Goal: Information Seeking & Learning: Learn about a topic

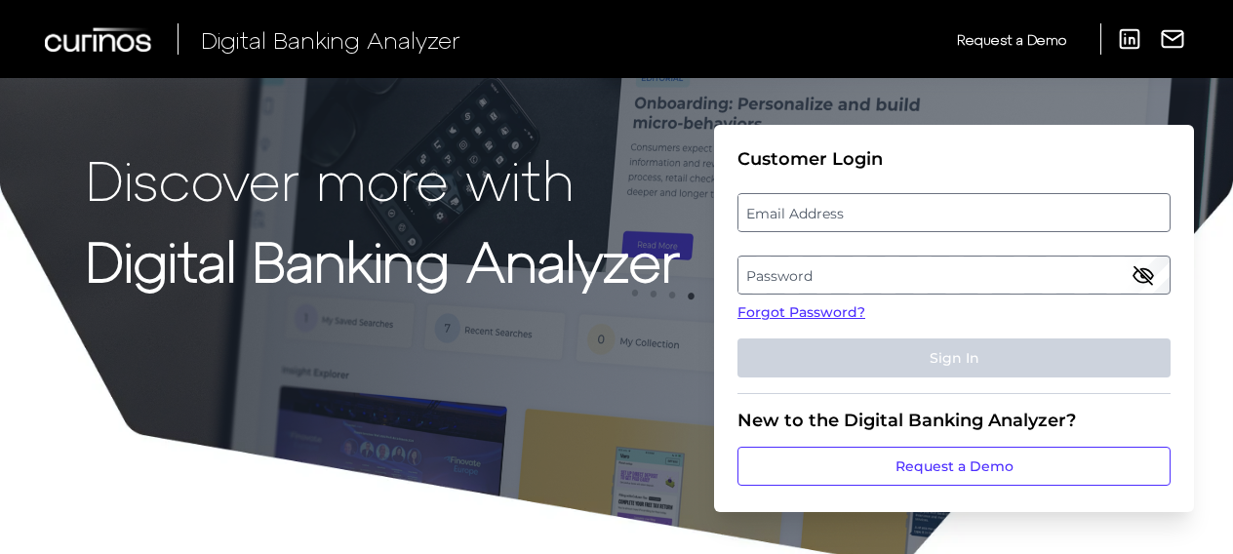
click at [829, 221] on label "Email Address" at bounding box center [954, 212] width 430 height 35
click at [829, 221] on input "email" at bounding box center [954, 212] width 433 height 39
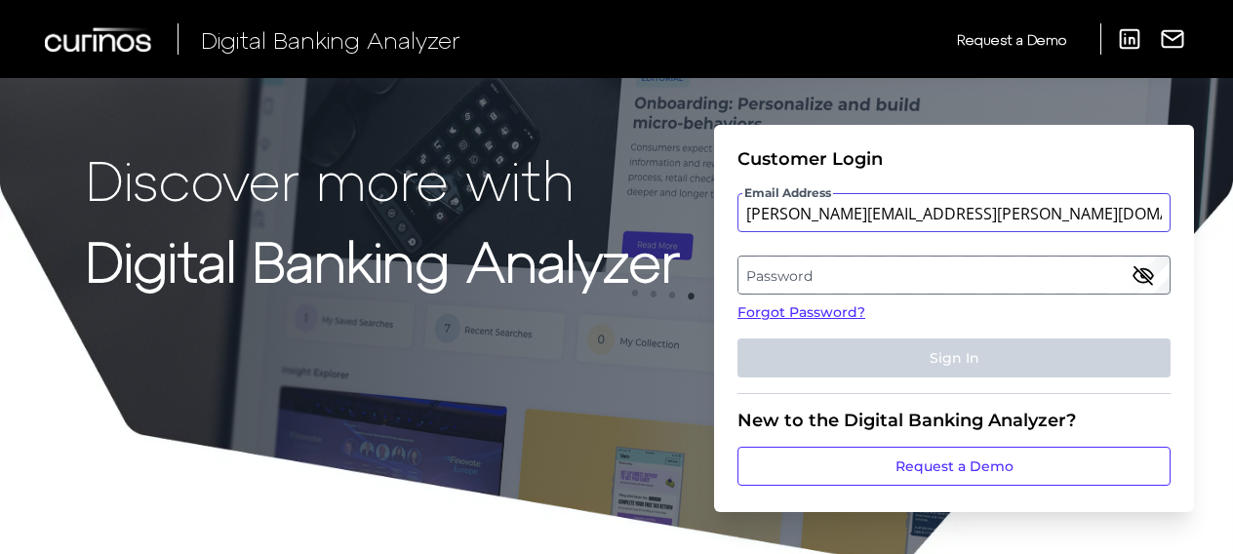
type input "jamie.oneil@Santander.co.uk"
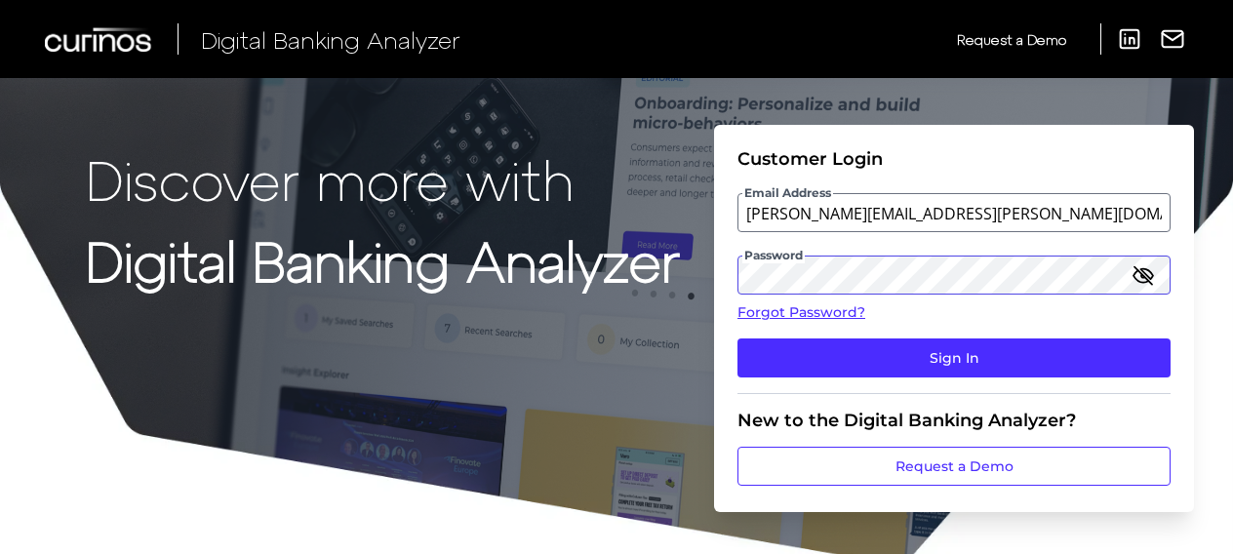
click at [738, 339] on button "Sign In" at bounding box center [954, 358] width 433 height 39
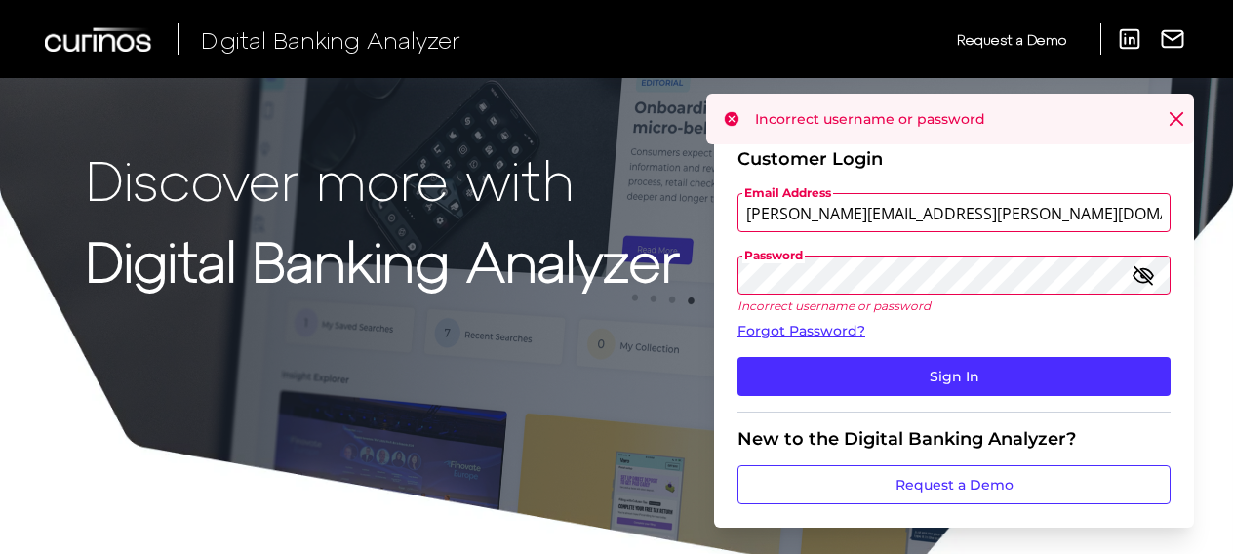
click at [653, 258] on div "Discover more with Digital Banking Analyzer Customer Login Email Address jamie.…" at bounding box center [616, 291] width 1233 height 582
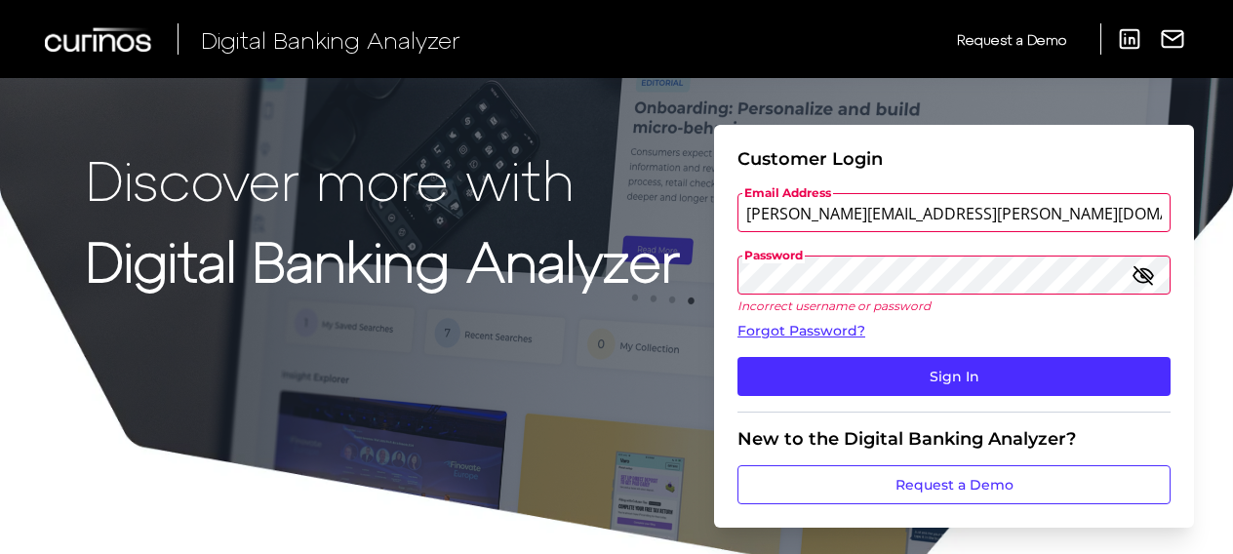
click at [738, 357] on button "Sign In" at bounding box center [954, 376] width 433 height 39
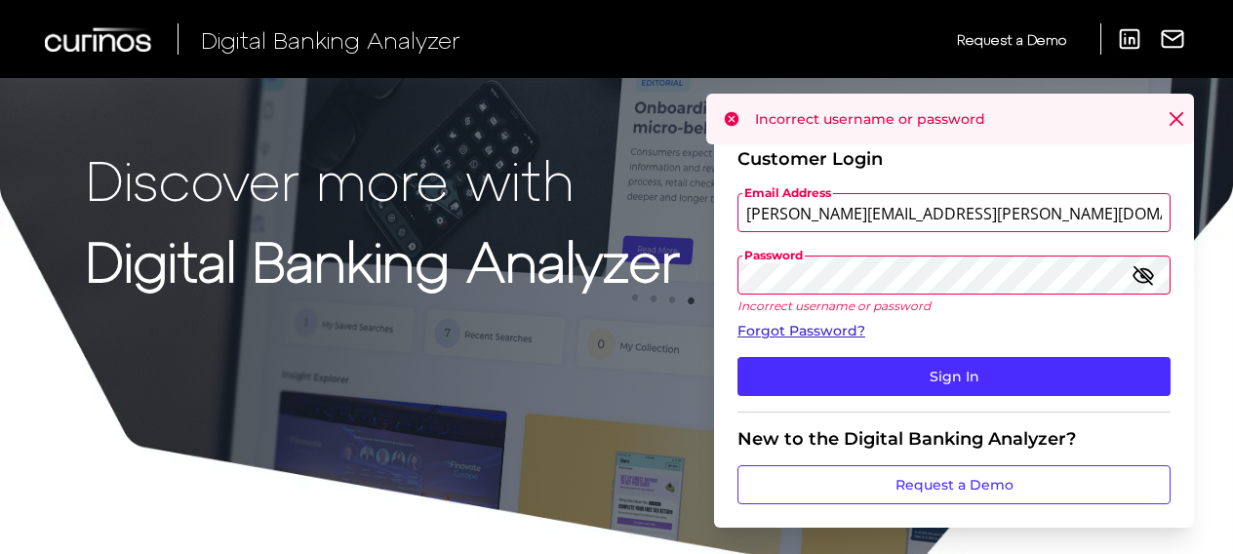
click at [804, 332] on link "Forgot Password?" at bounding box center [954, 331] width 433 height 20
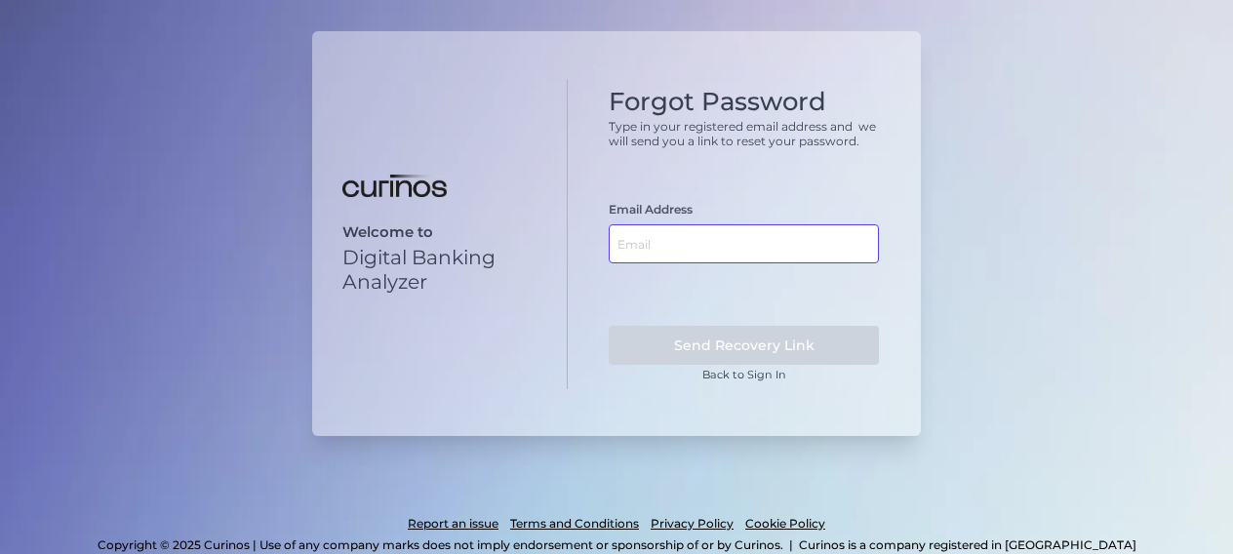
click at [695, 230] on input "text" at bounding box center [744, 243] width 270 height 39
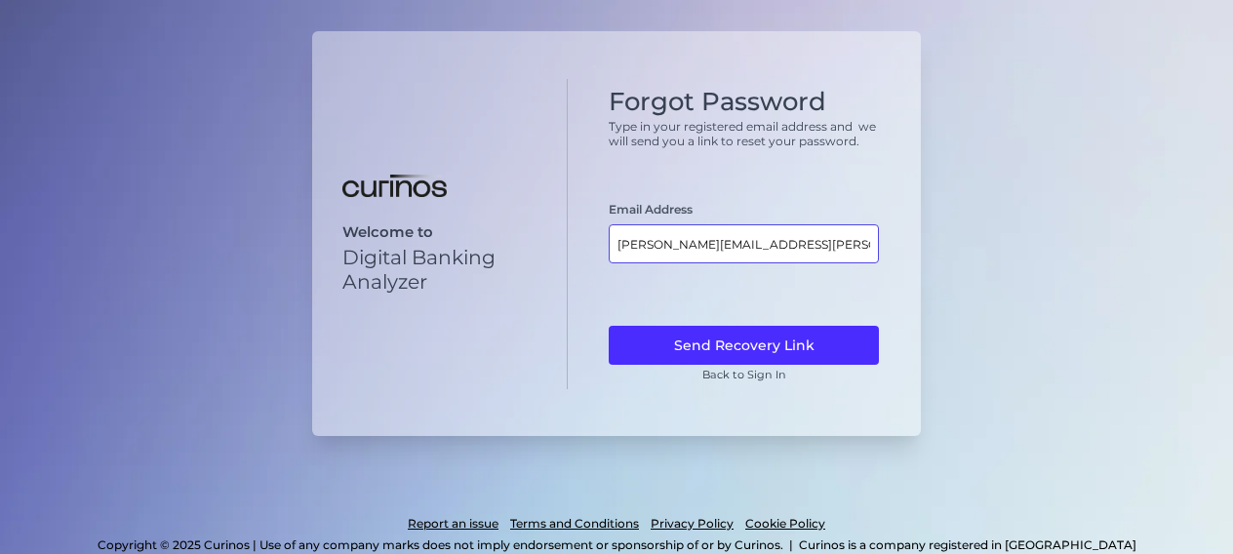
type input "[PERSON_NAME][EMAIL_ADDRESS][PERSON_NAME][DOMAIN_NAME]"
click at [609, 326] on button "Send Recovery Link" at bounding box center [744, 345] width 270 height 39
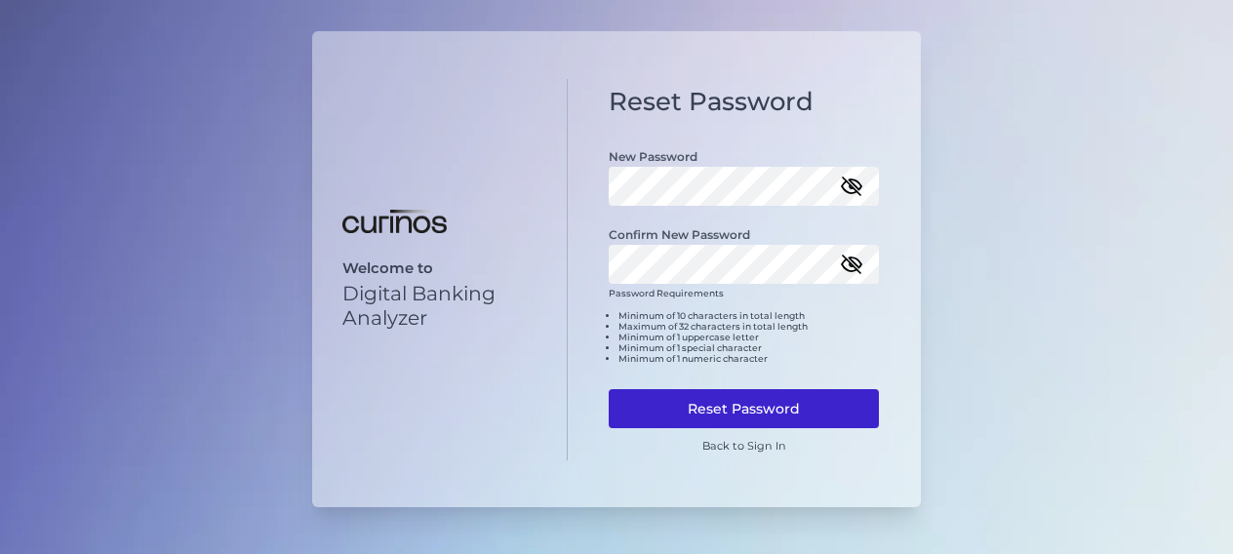
click at [770, 398] on button "Reset Password" at bounding box center [744, 408] width 270 height 39
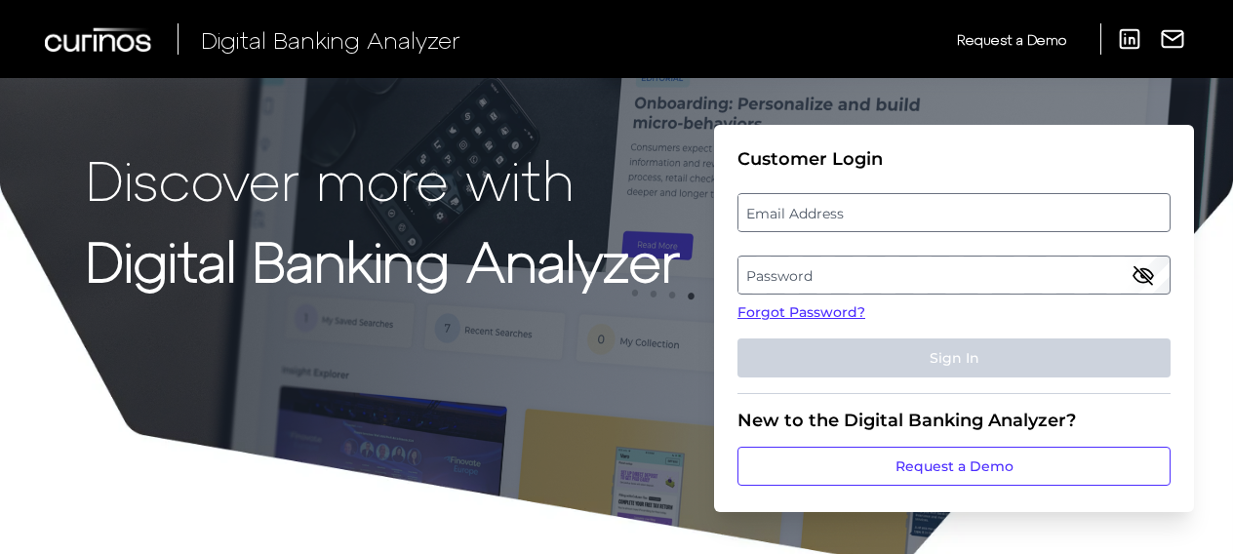
click at [801, 211] on label "Email Address" at bounding box center [954, 212] width 430 height 35
click at [801, 211] on input "email" at bounding box center [954, 212] width 433 height 39
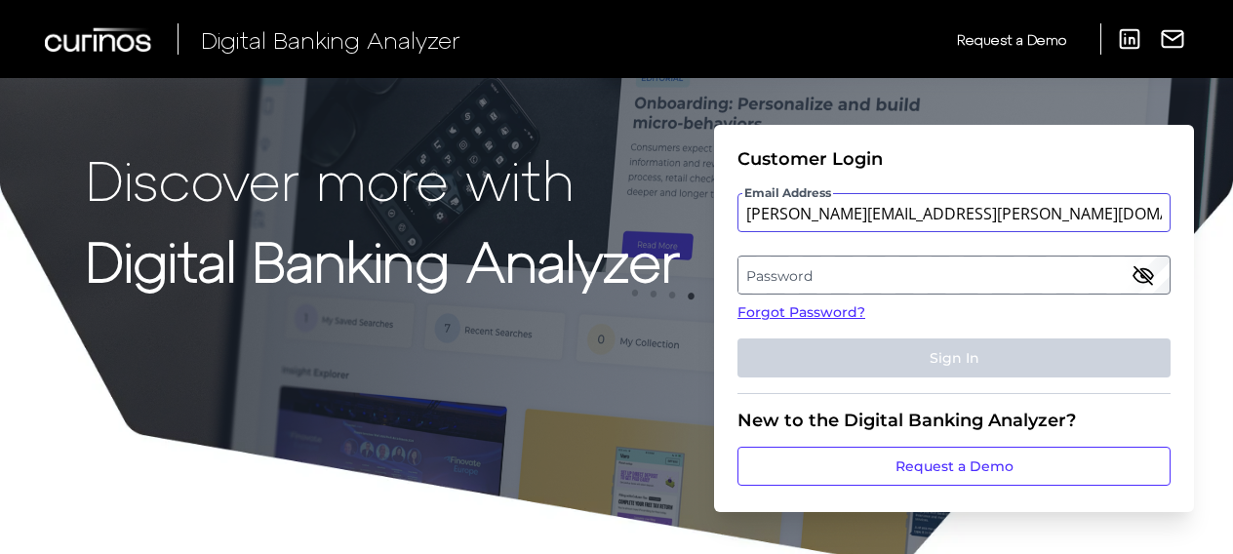
type input "[PERSON_NAME][EMAIL_ADDRESS][PERSON_NAME][DOMAIN_NAME]"
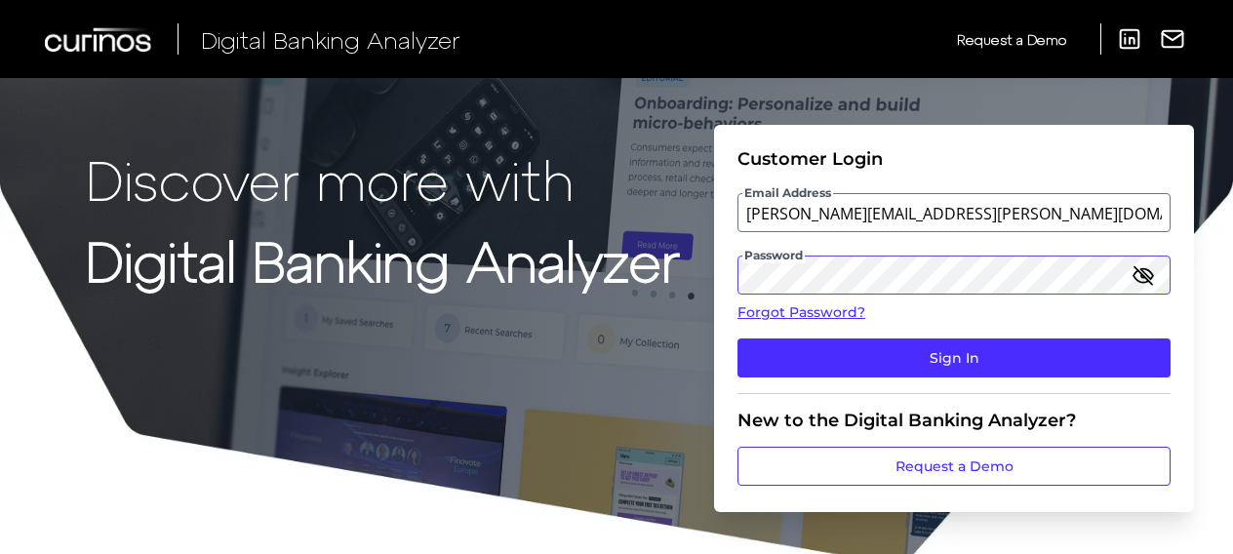
click at [738, 339] on button "Sign In" at bounding box center [954, 358] width 433 height 39
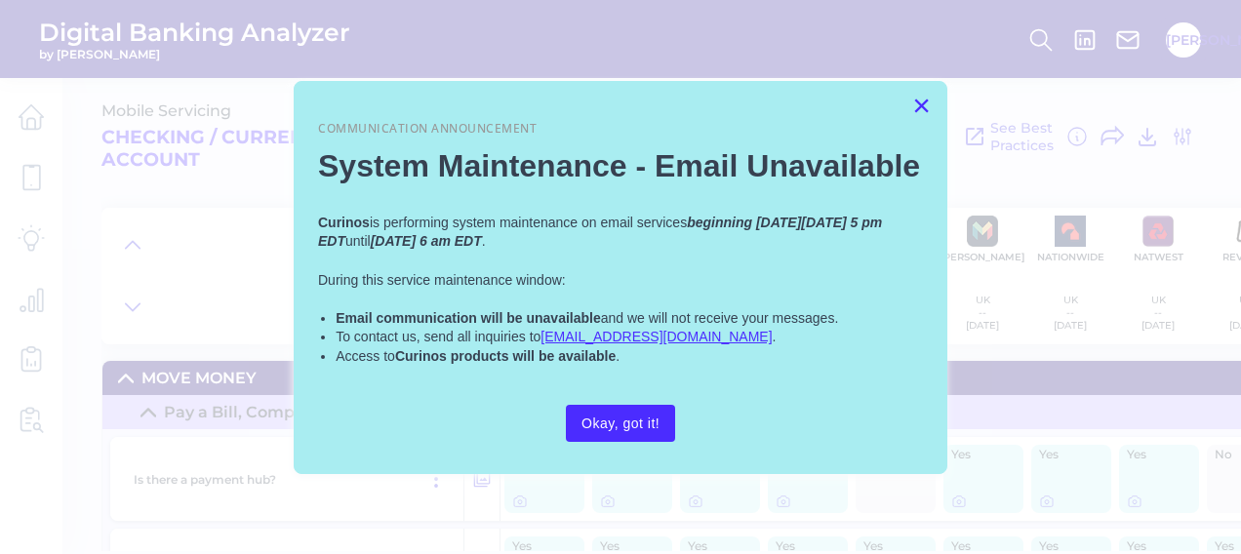
click at [923, 107] on button "×" at bounding box center [921, 105] width 19 height 31
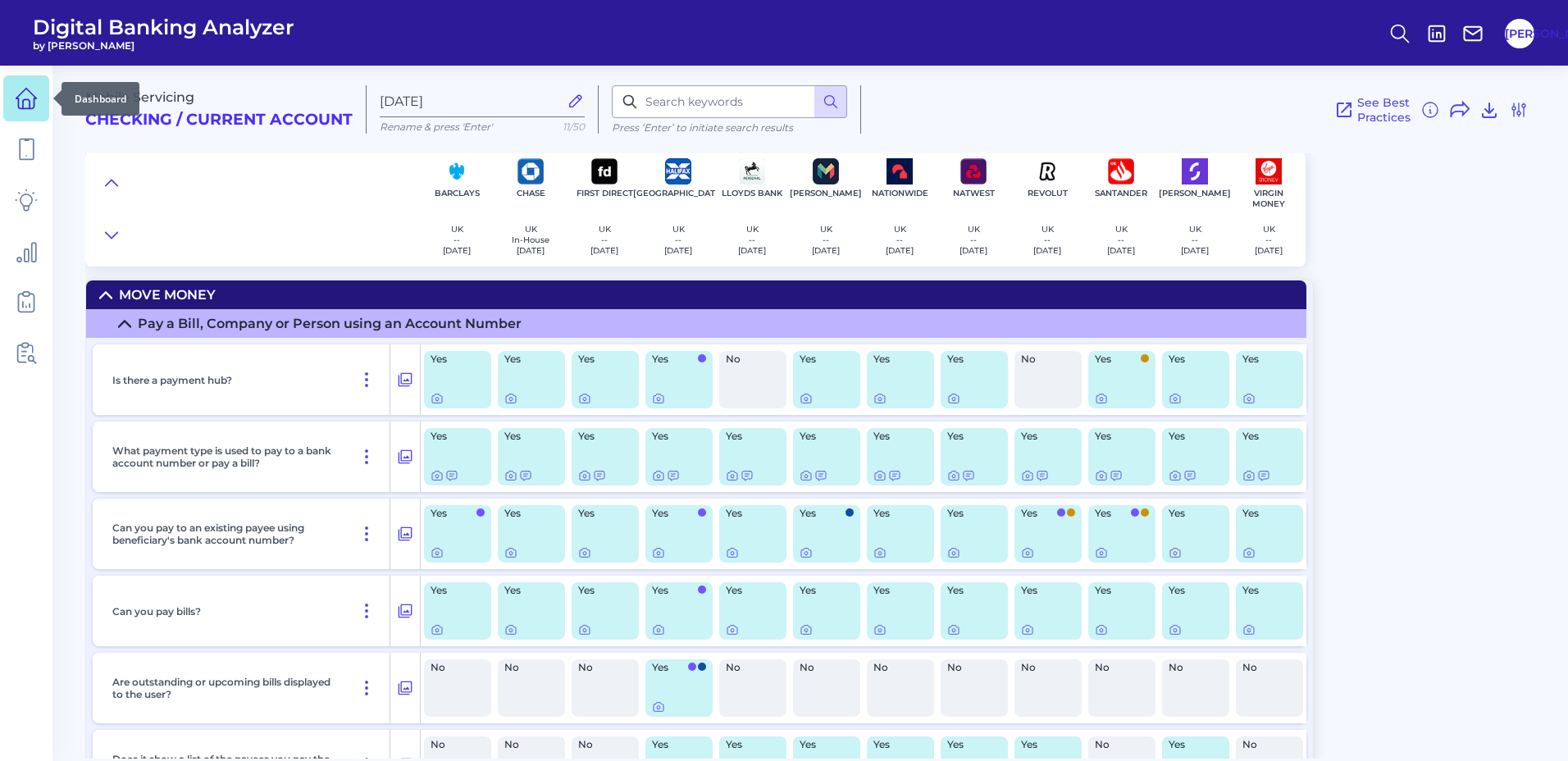
click at [29, 99] on icon at bounding box center [26, 97] width 23 height 23
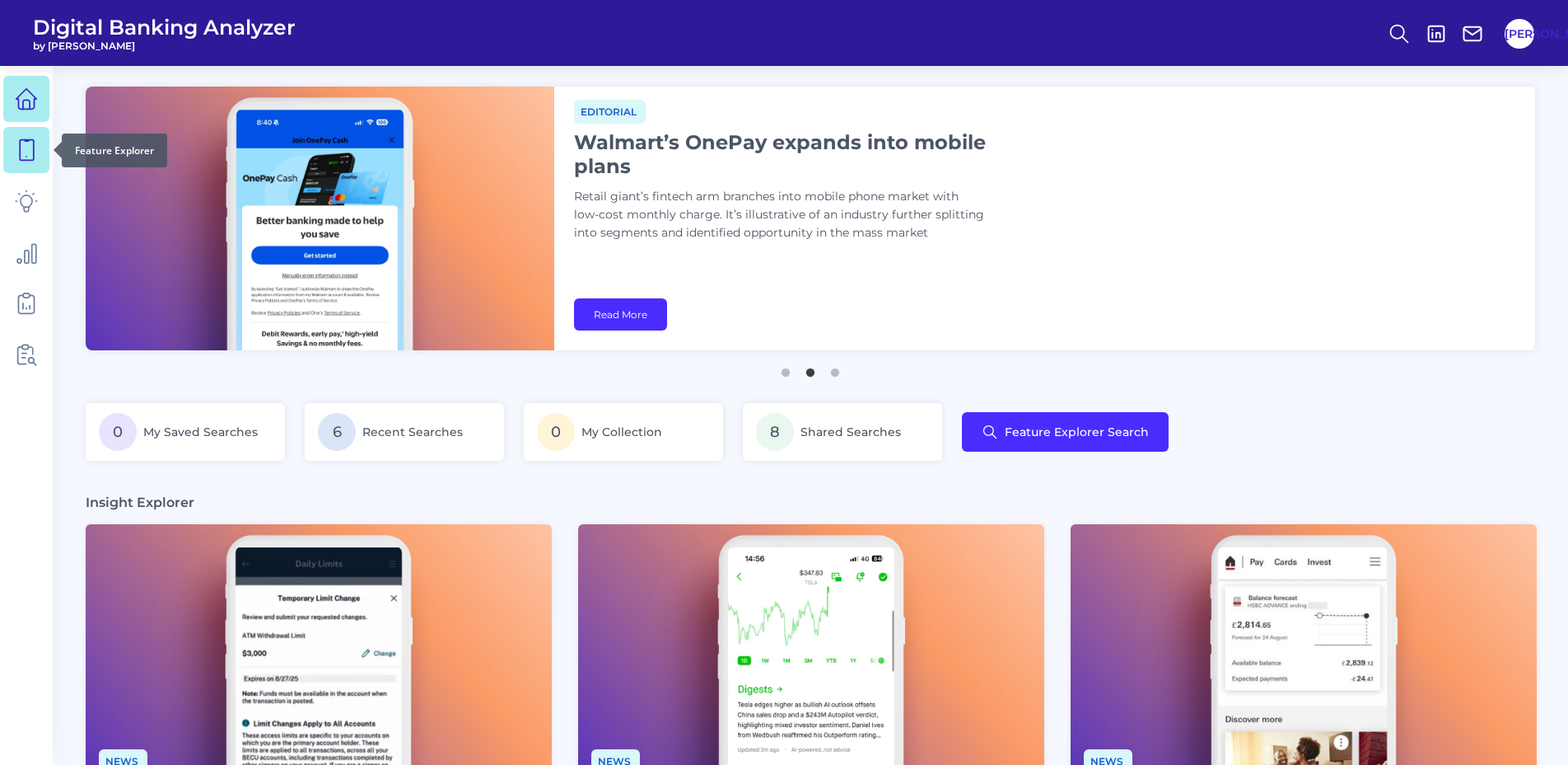
click at [22, 150] on icon at bounding box center [26, 149] width 23 height 23
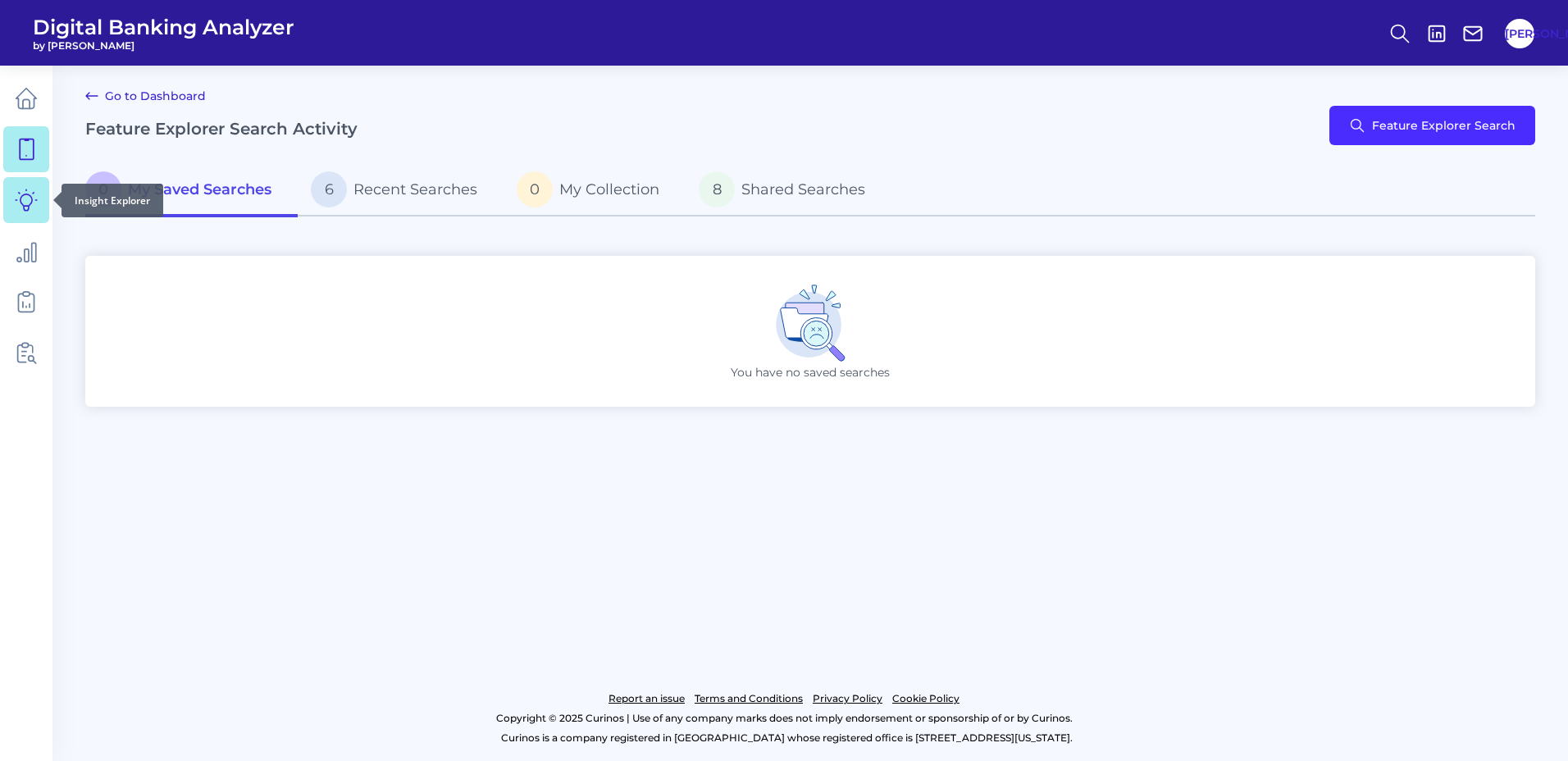
click at [13, 198] on link at bounding box center [26, 200] width 46 height 46
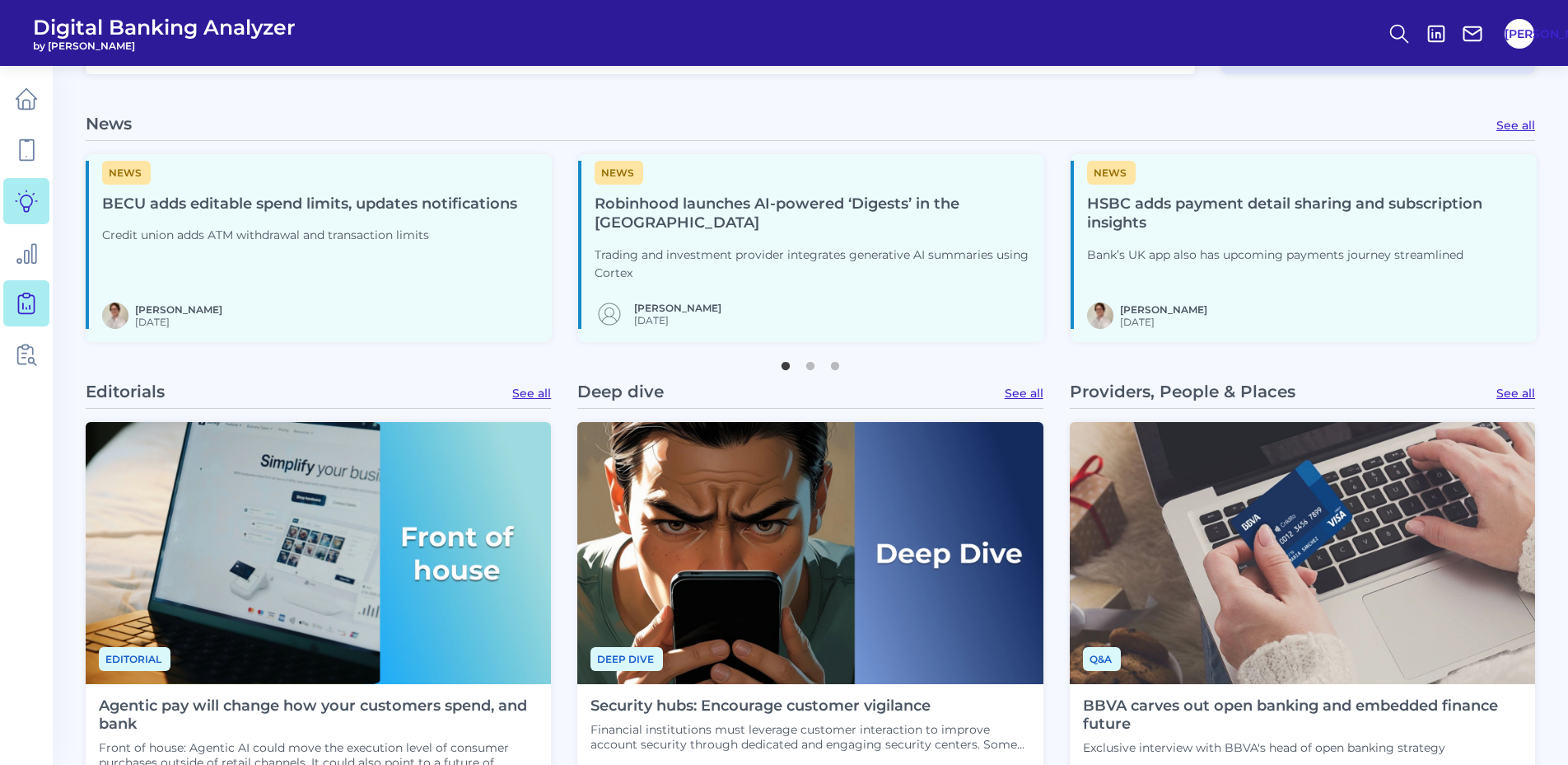
scroll to position [659, 0]
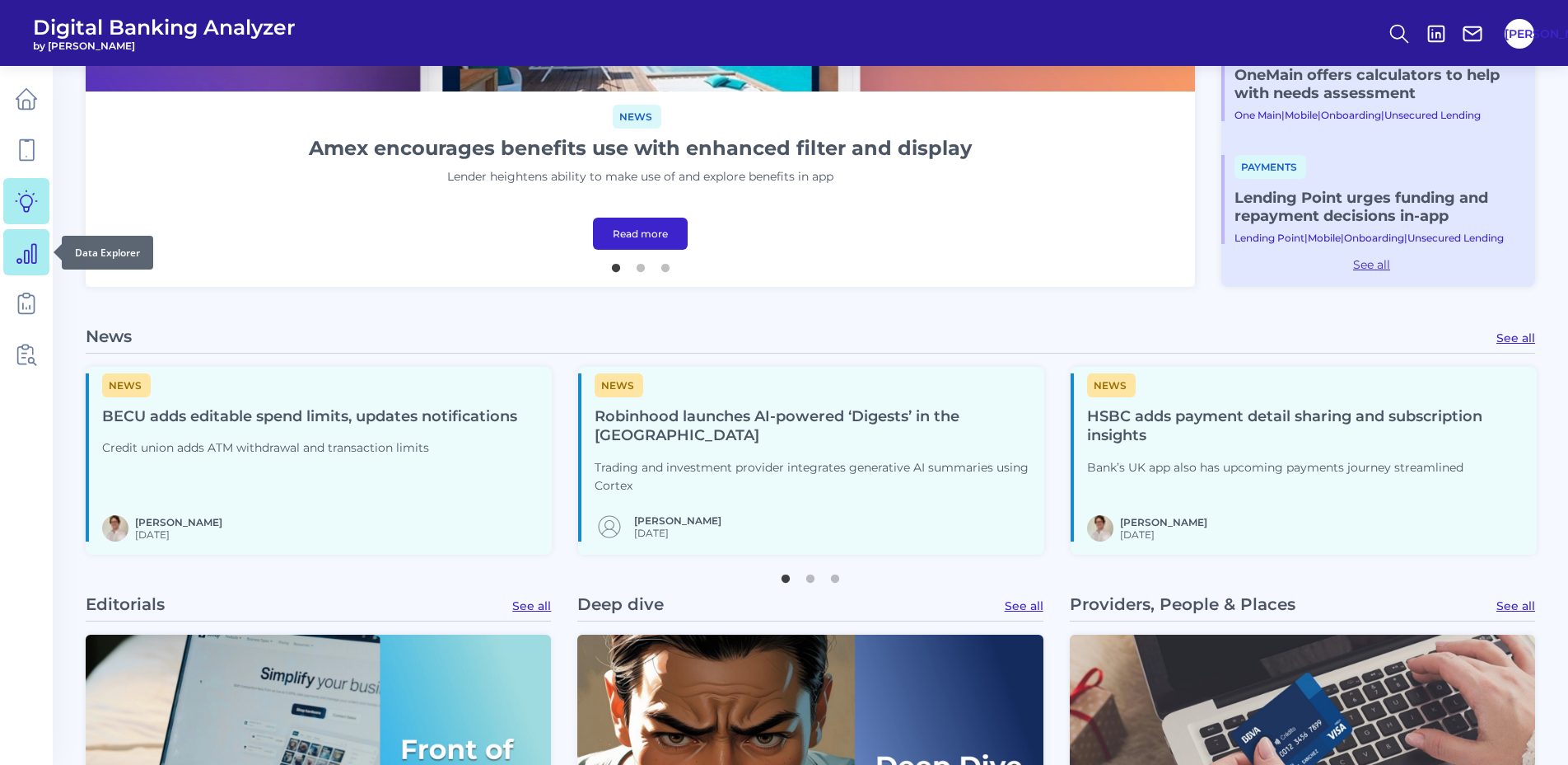
click at [20, 257] on icon at bounding box center [26, 252] width 23 height 23
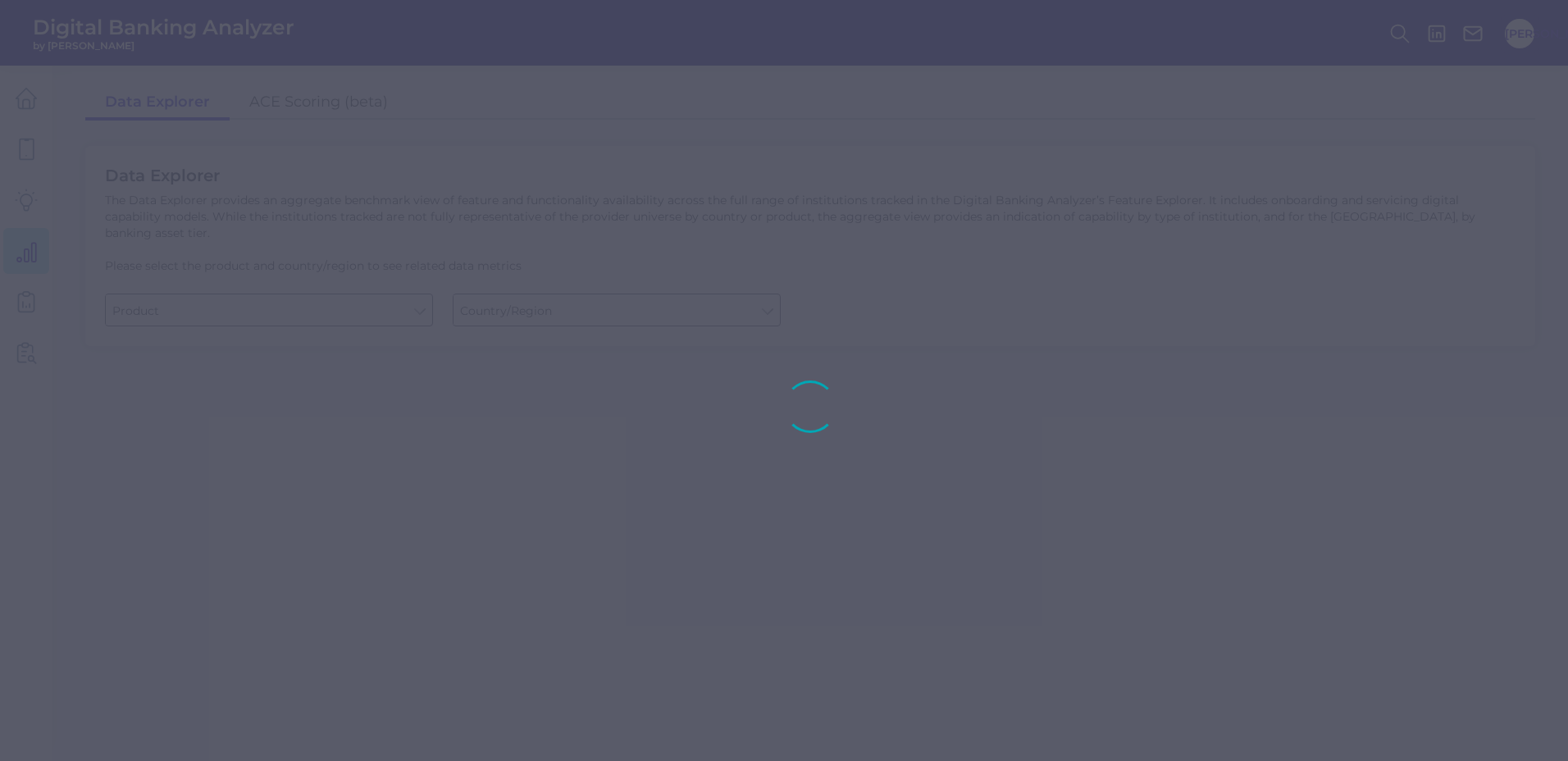
type input "Business Bank Account"
type input "Global (excl. US)"
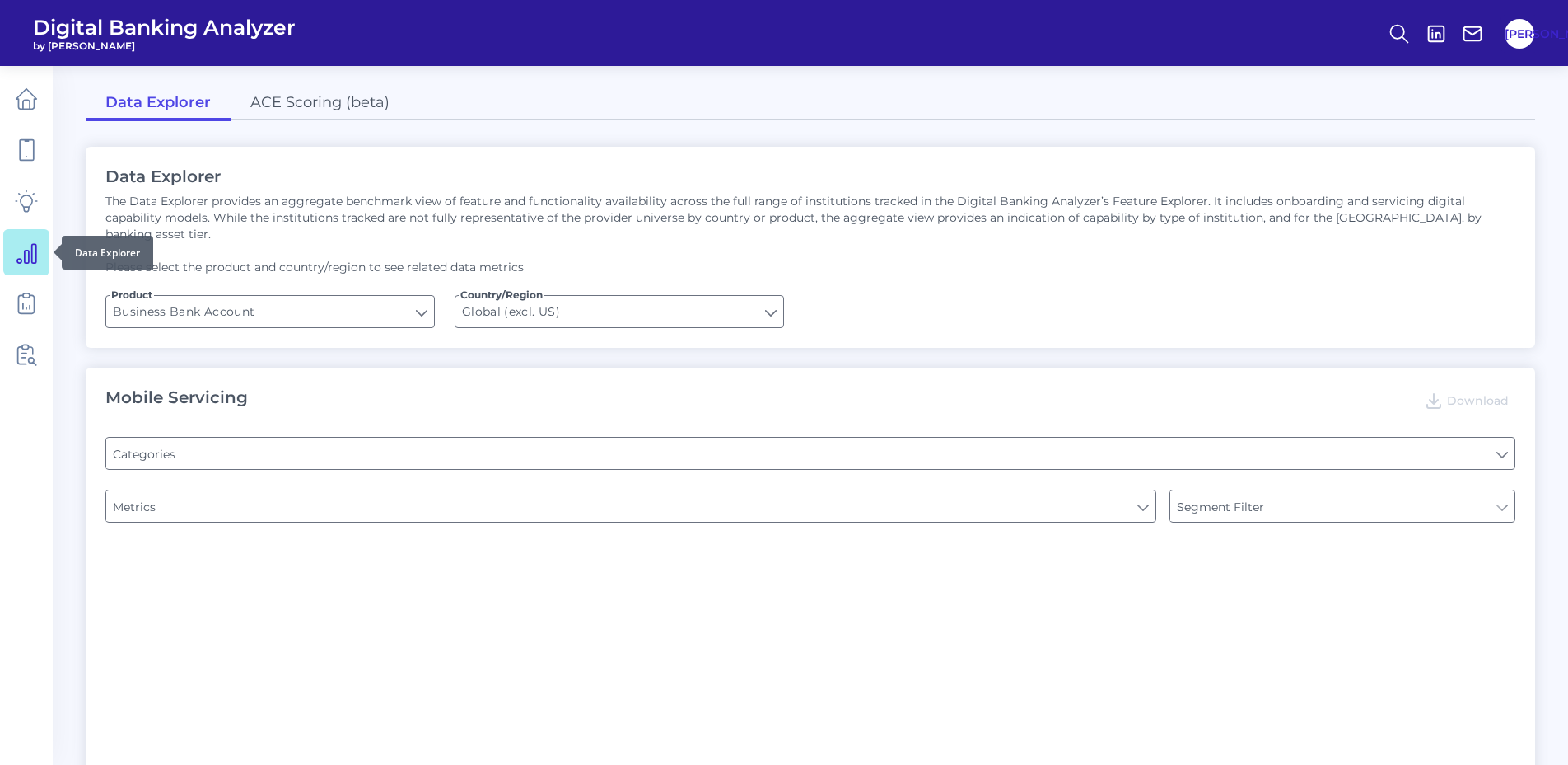
type input "Pre-login Features"
type input "Login"
type input "Channel"
type input "Type of Institution"
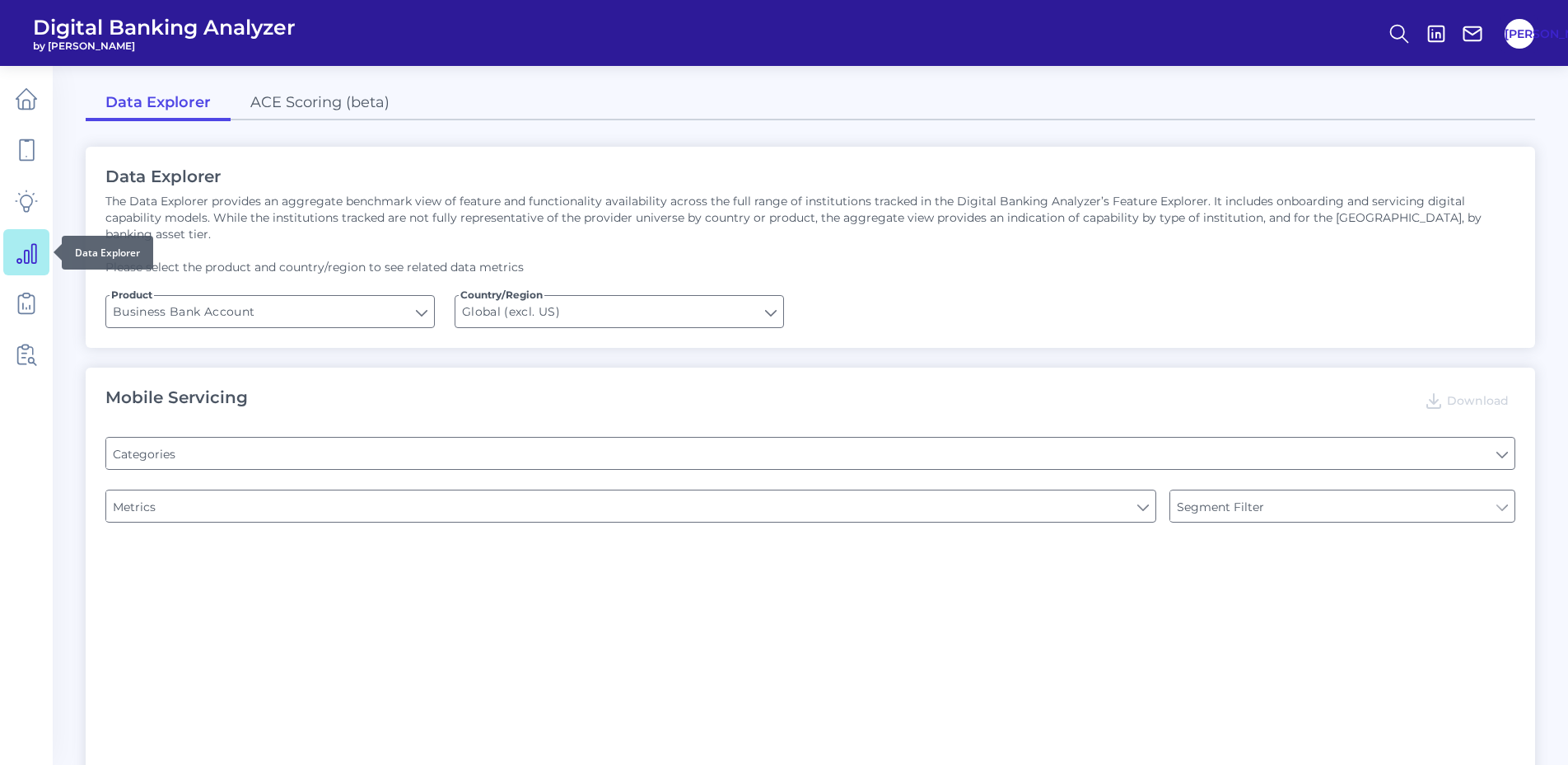
type input "Type of Institution"
type input "Upon opening the app are users immediately prompted to use Touch/Face ID to log…"
type input "Does it offer third-party single sign on?"
type input "Can you apply for the PRODUCT as a new to brand customer on ANY digital channel?"
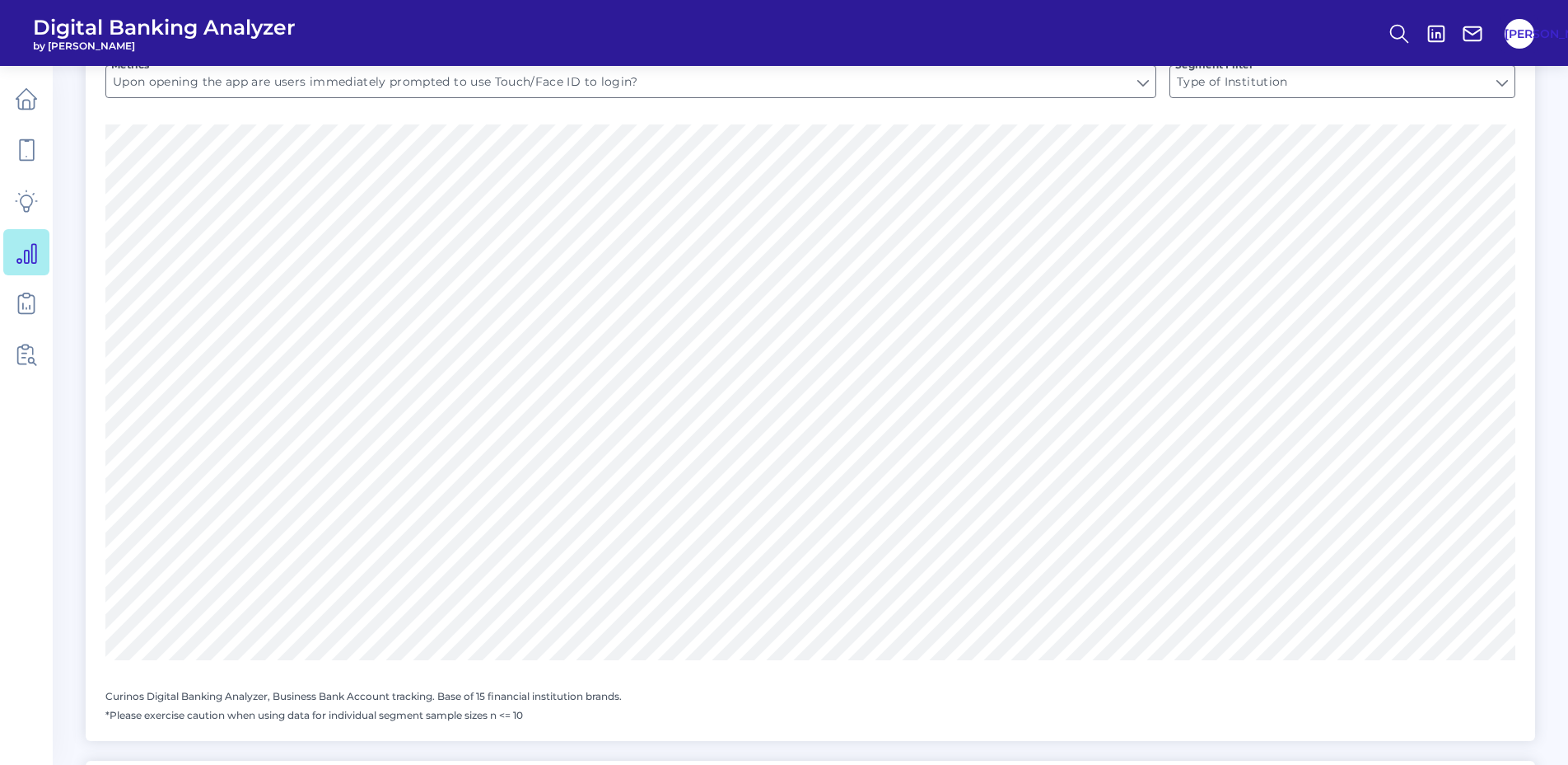
scroll to position [376, 0]
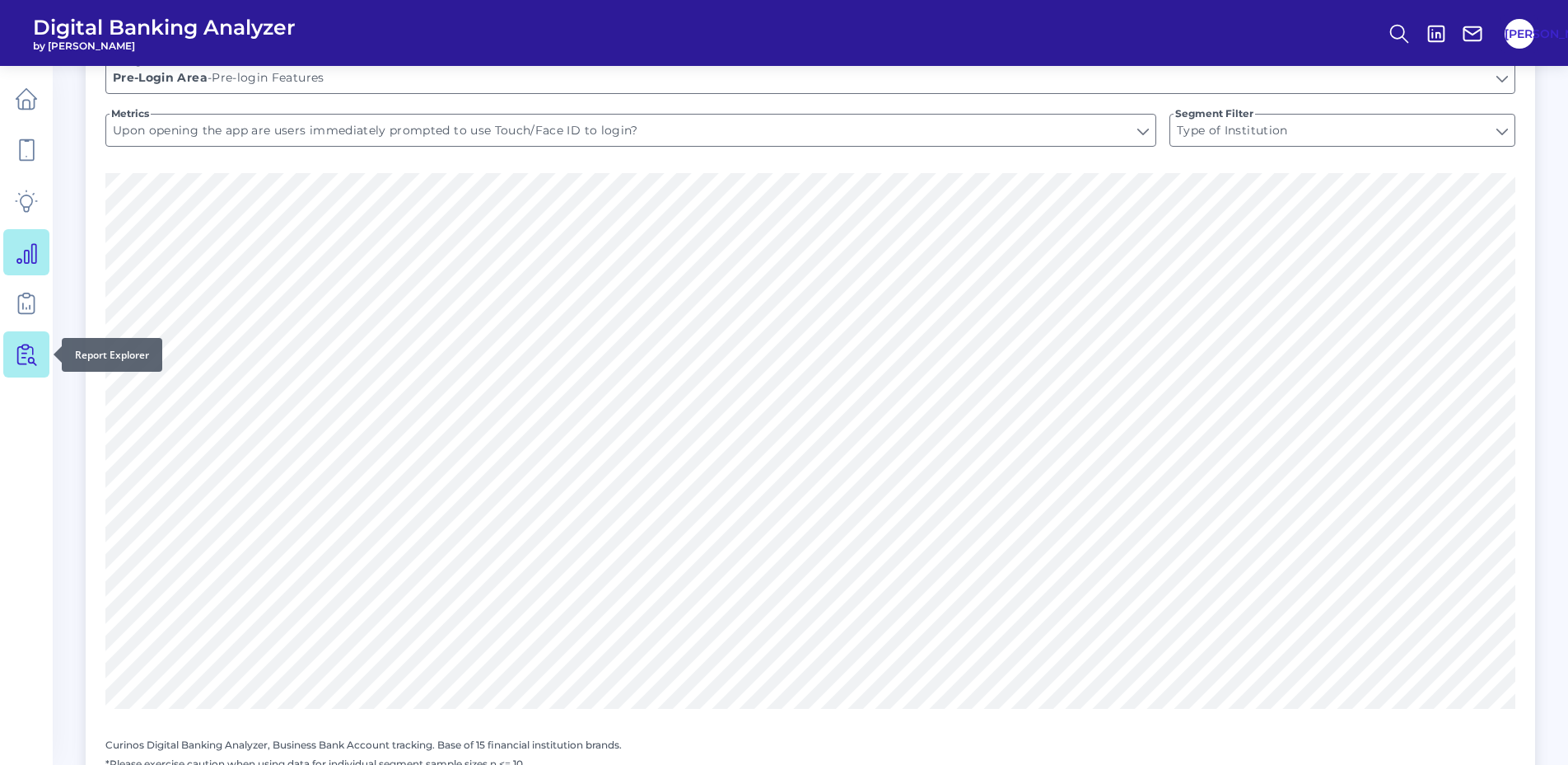
click at [28, 355] on icon at bounding box center [26, 354] width 23 height 23
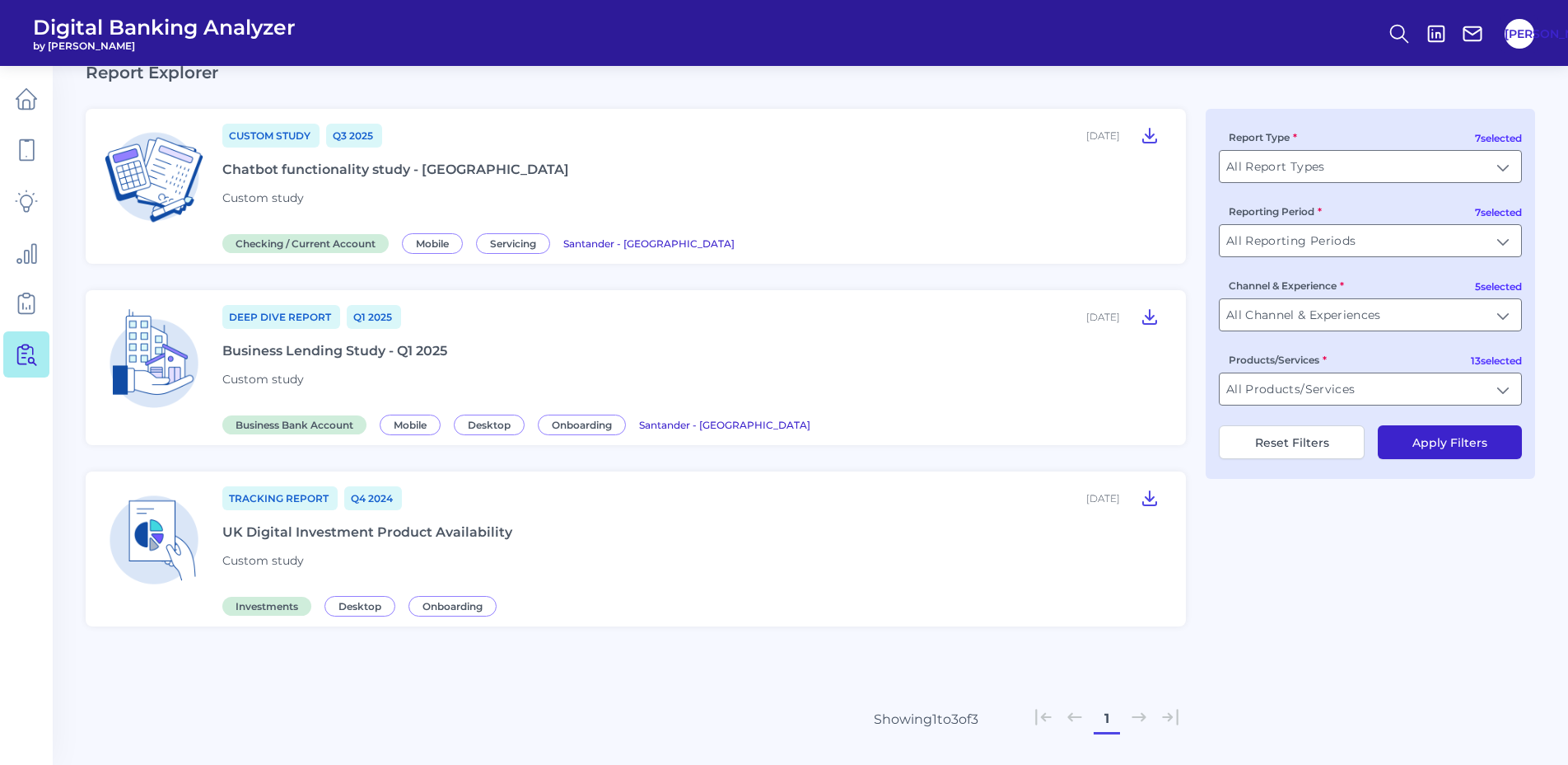
scroll to position [83, 0]
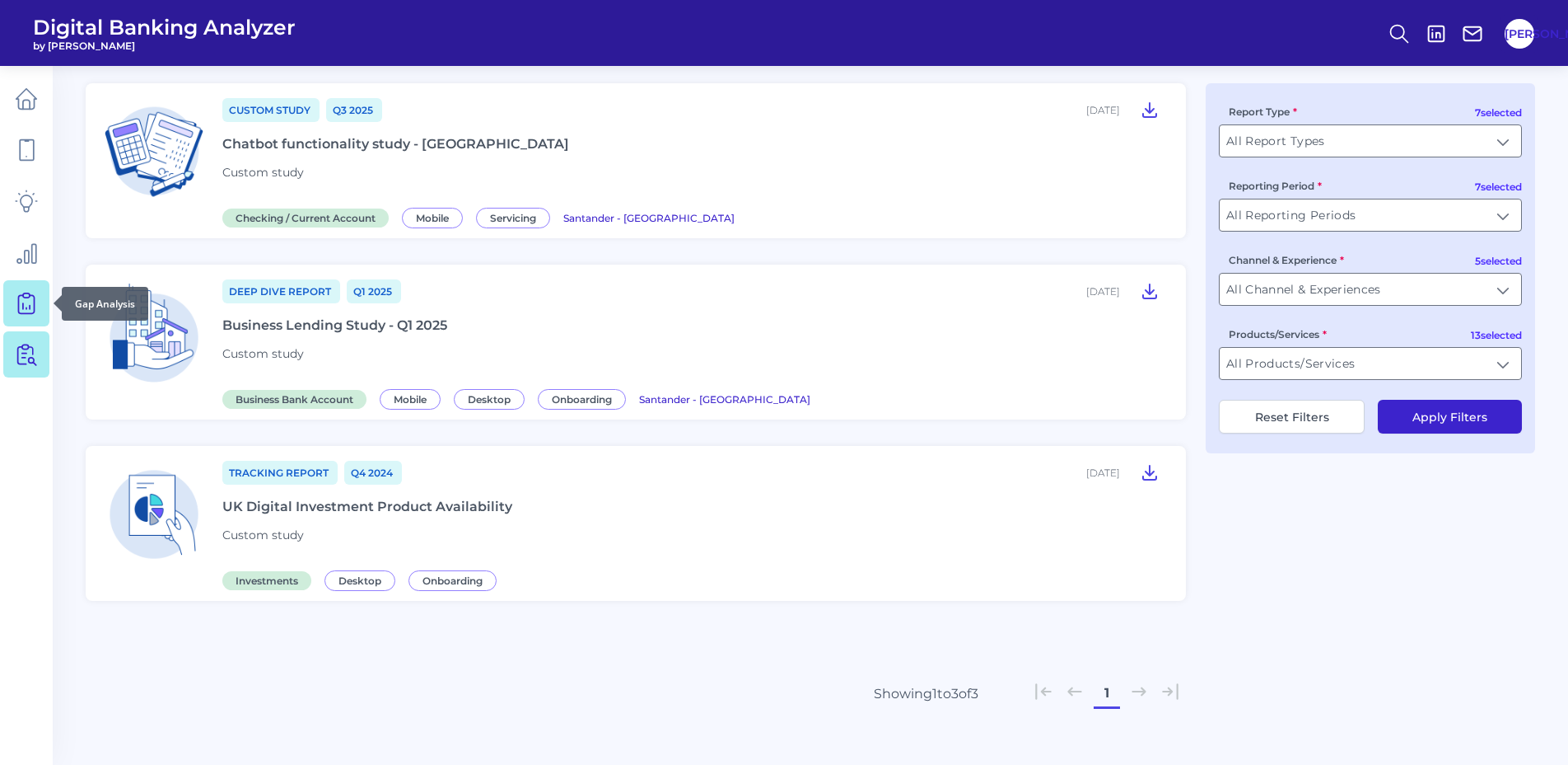
click at [22, 302] on icon at bounding box center [26, 302] width 23 height 23
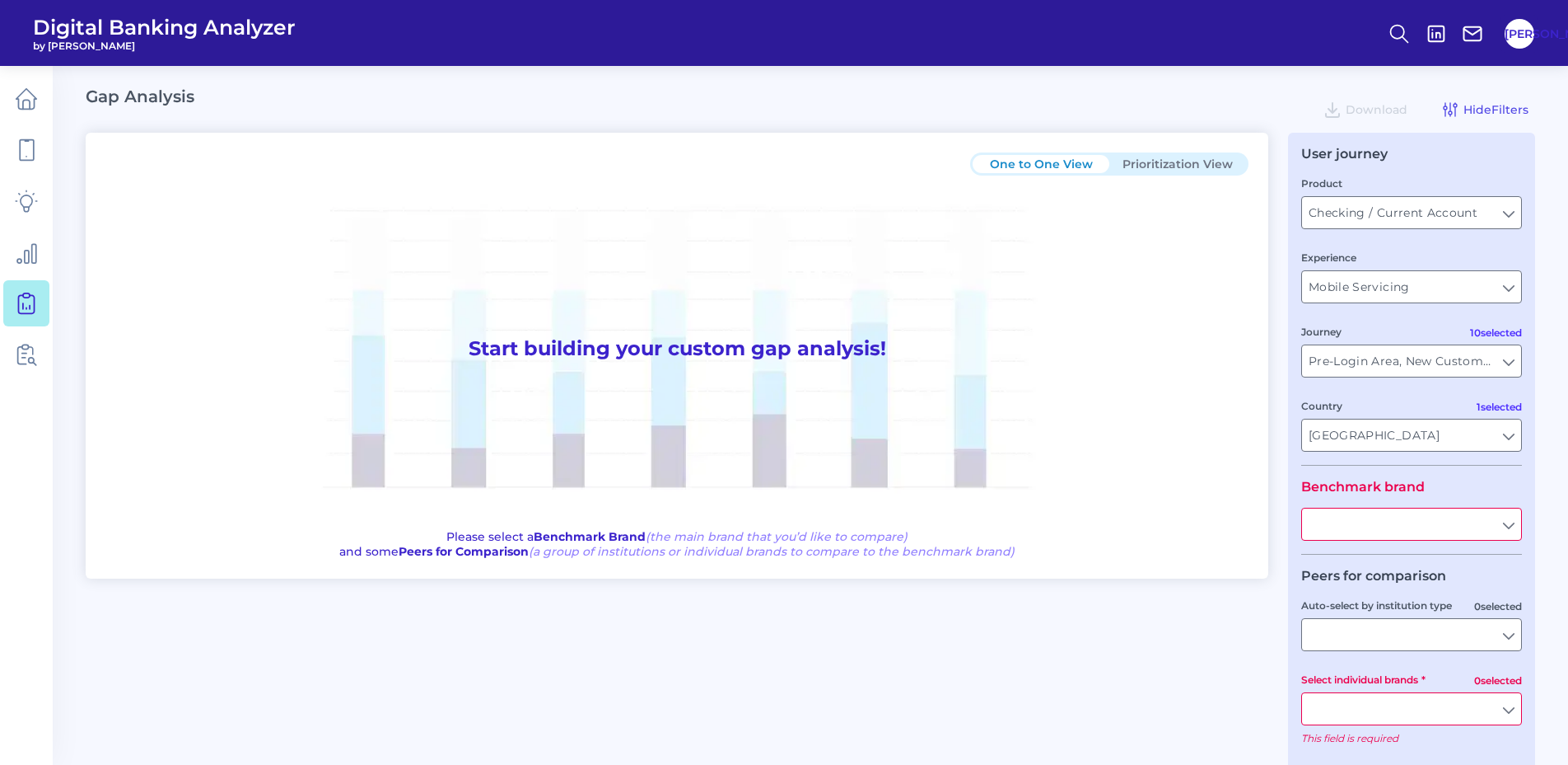
type input "All Countries"
type input "All Journeys"
